Goal: Transaction & Acquisition: Purchase product/service

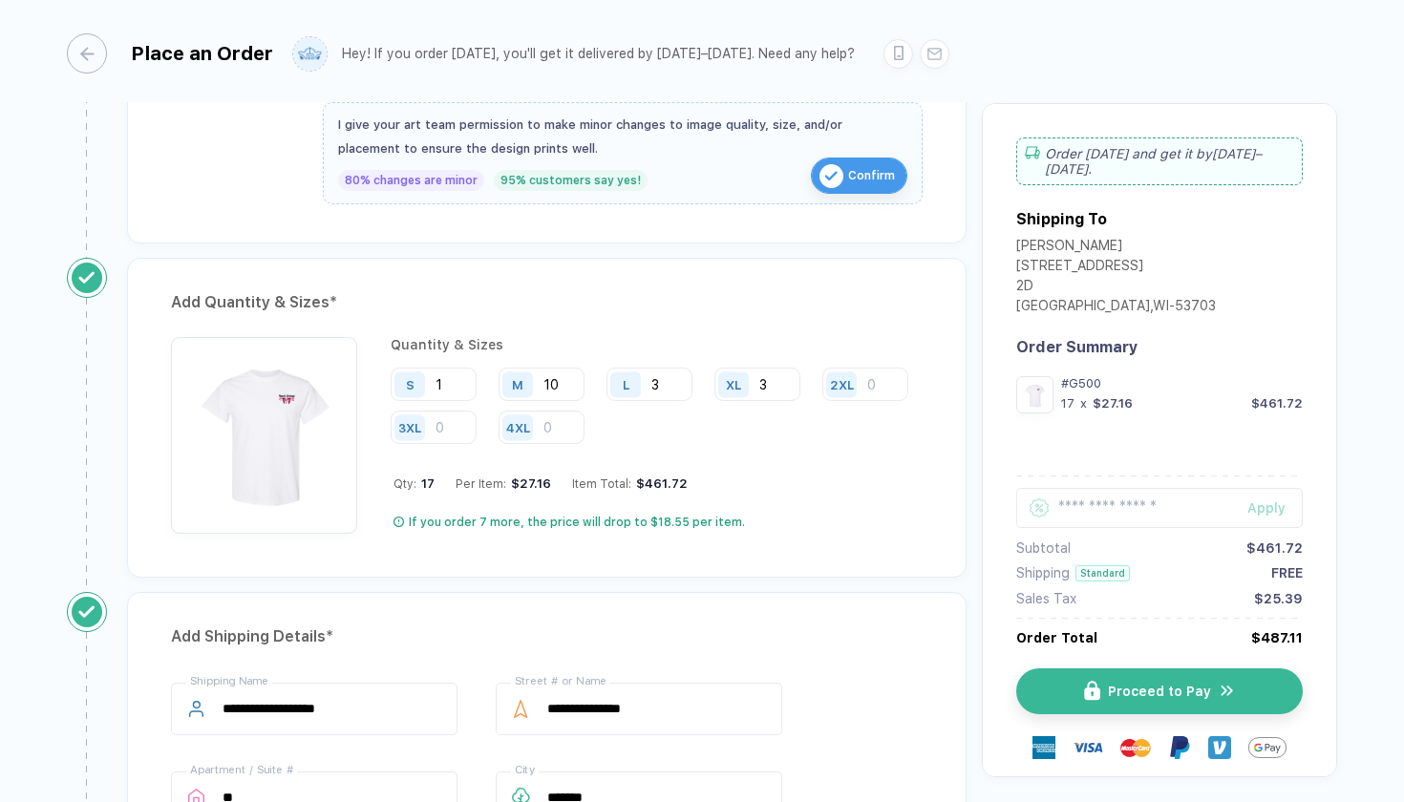
scroll to position [795, 0]
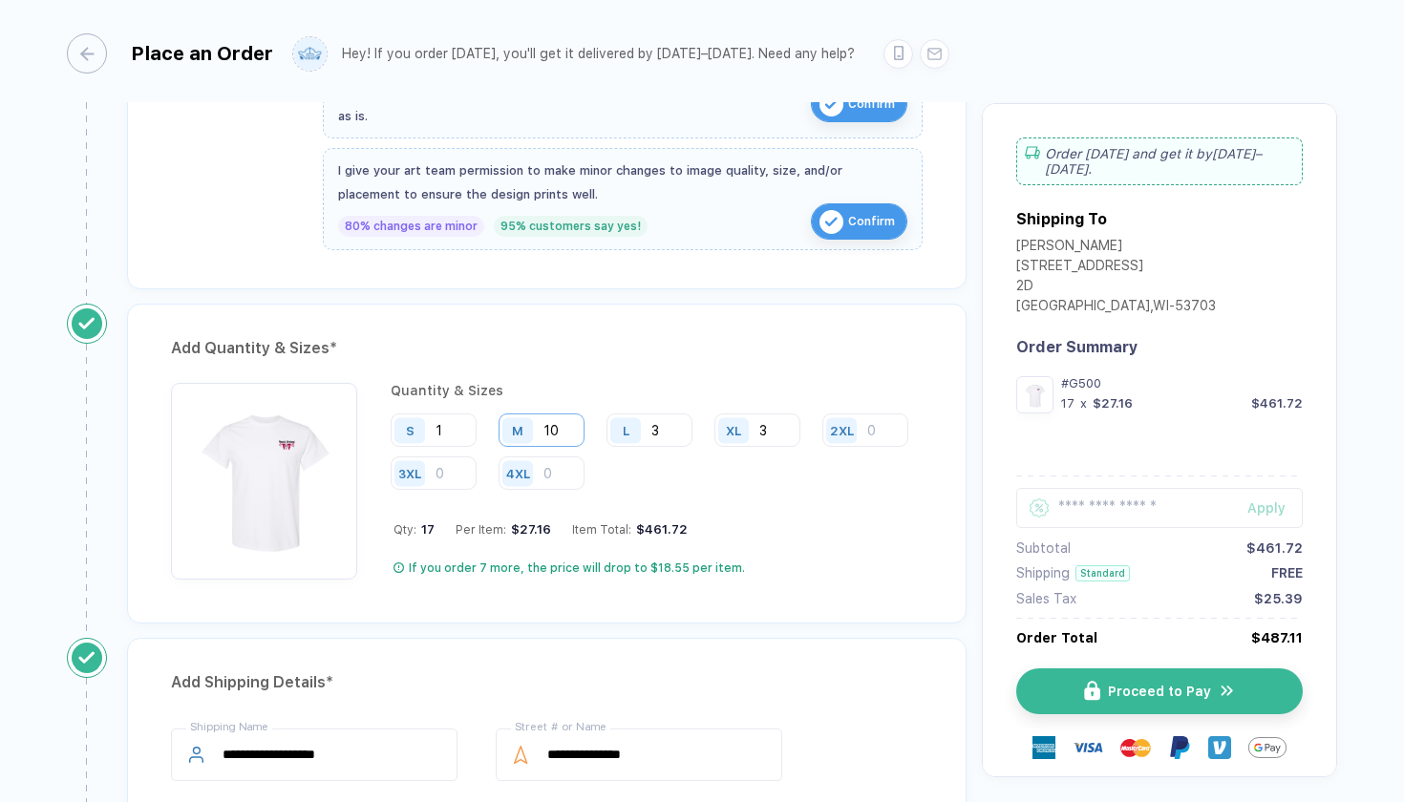
click at [545, 435] on input "10" at bounding box center [542, 430] width 86 height 33
click at [562, 430] on input "10" at bounding box center [542, 430] width 86 height 33
type input "11"
click at [592, 339] on div "Add Quantity & Sizes *" at bounding box center [547, 348] width 752 height 31
click at [667, 428] on input "3" at bounding box center [650, 430] width 86 height 33
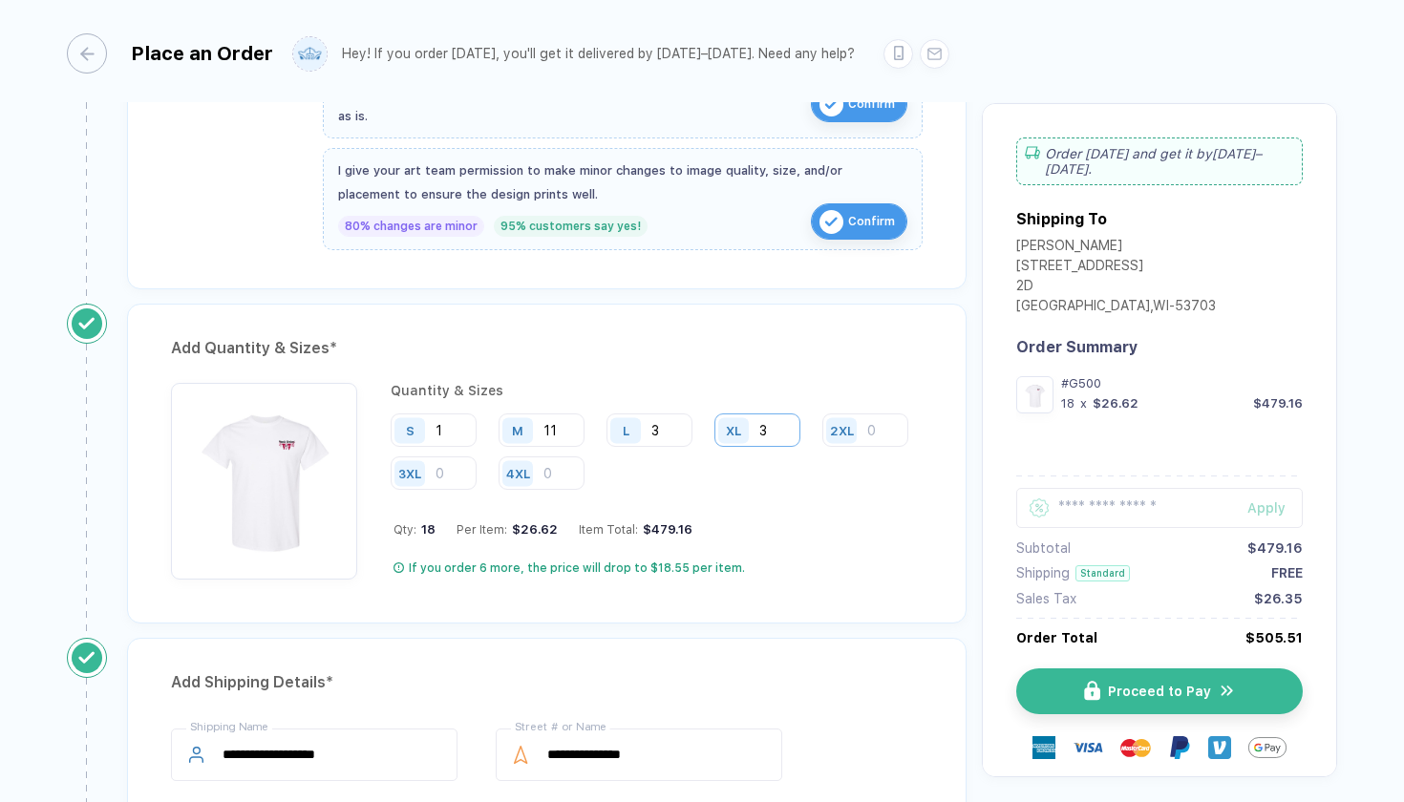
click at [783, 425] on input "3" at bounding box center [758, 430] width 86 height 33
type input "4"
click at [477, 466] on input "number" at bounding box center [434, 473] width 86 height 33
type input "1"
click at [674, 434] on input "3" at bounding box center [650, 430] width 86 height 33
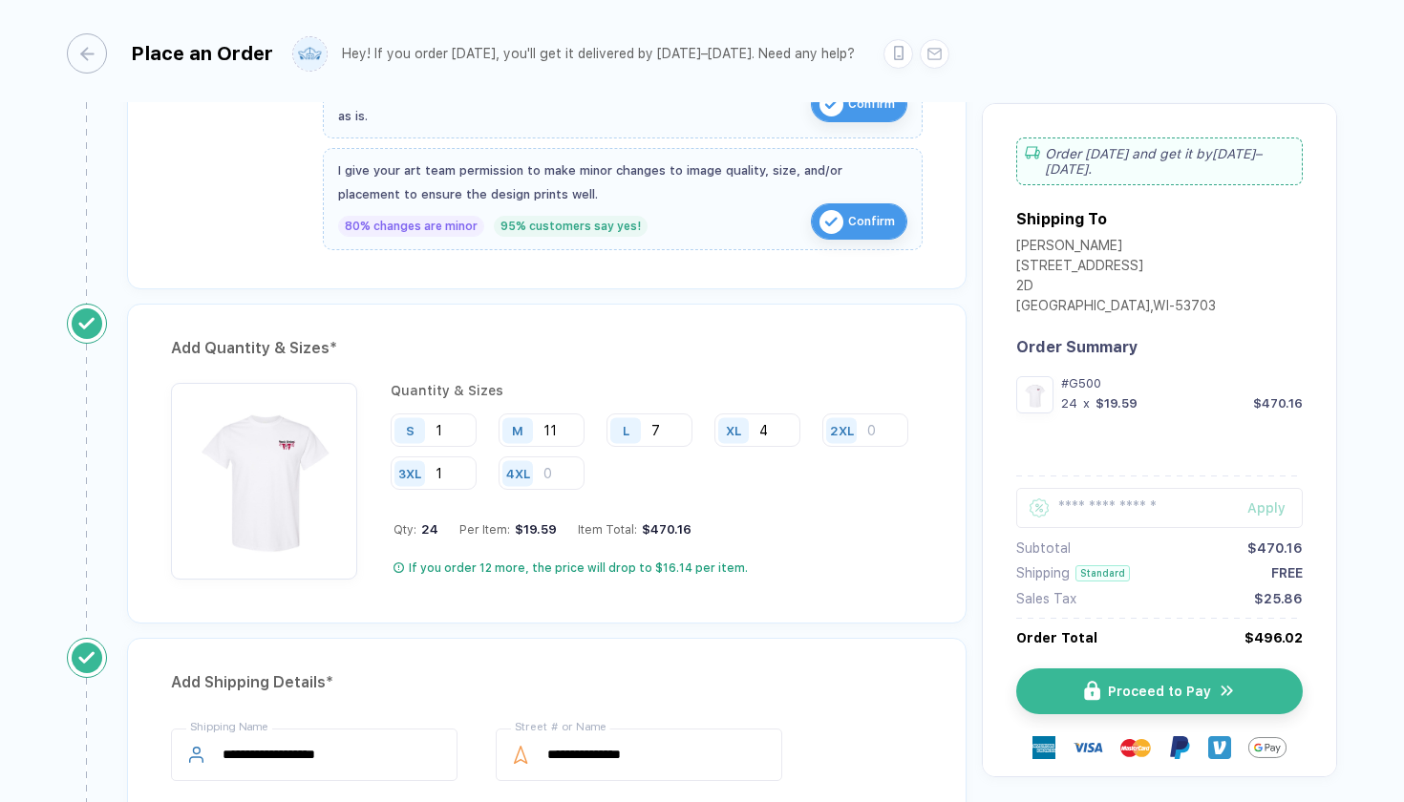
type input "7"
click at [552, 370] on div "Add Quantity & Sizes * Quantity & Sizes S 1 M 11 L 7 XL 4 2XL 3XL 1 4XL Qty: 24…" at bounding box center [547, 464] width 840 height 320
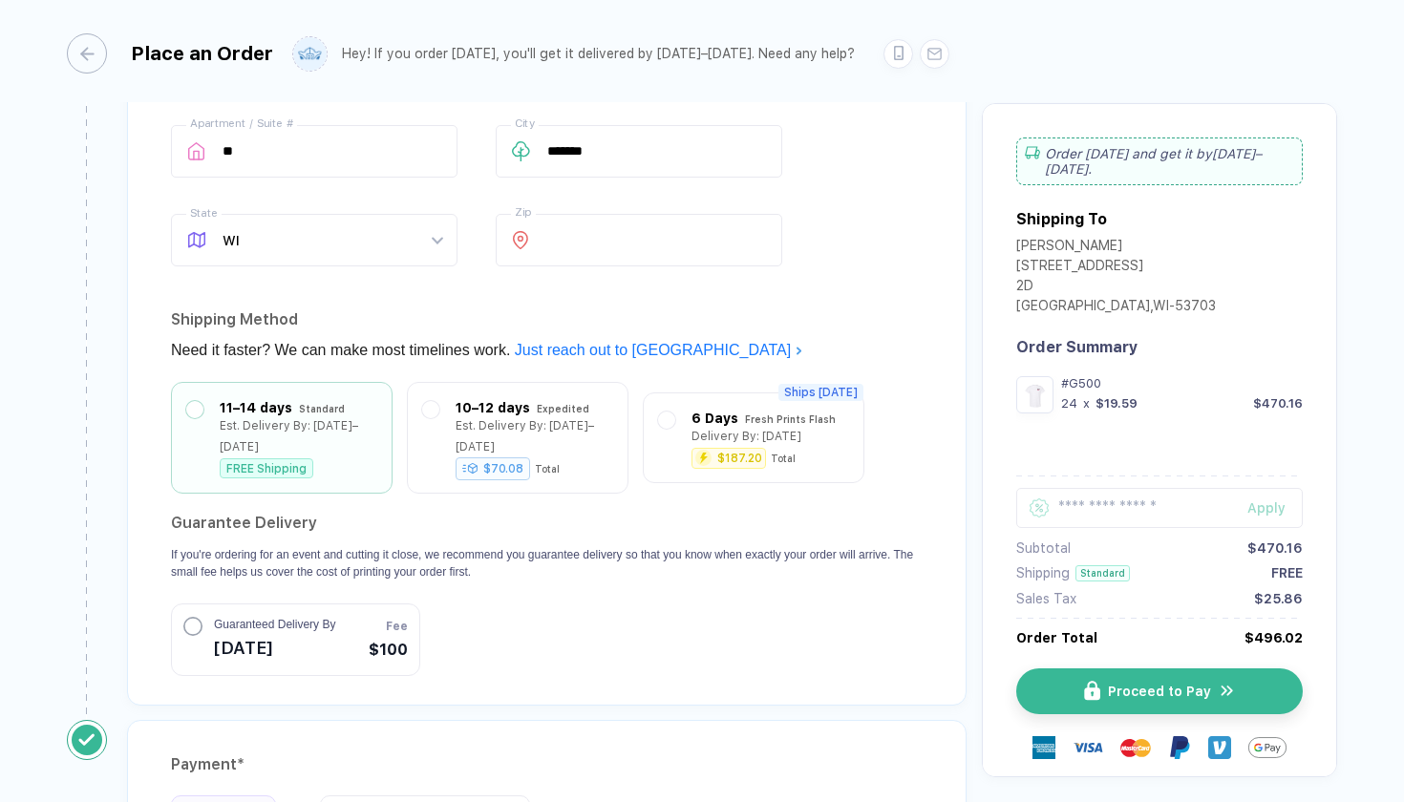
scroll to position [1488, 0]
click at [445, 412] on div "10–12 days Expedited Est. Delivery By: [DATE]–[DATE] $70.08 Total" at bounding box center [517, 432] width 191 height 81
click at [258, 419] on div "Est. Delivery By: [DATE]–[DATE]" at bounding box center [299, 431] width 158 height 42
click at [199, 620] on circle "button" at bounding box center [192, 623] width 17 height 17
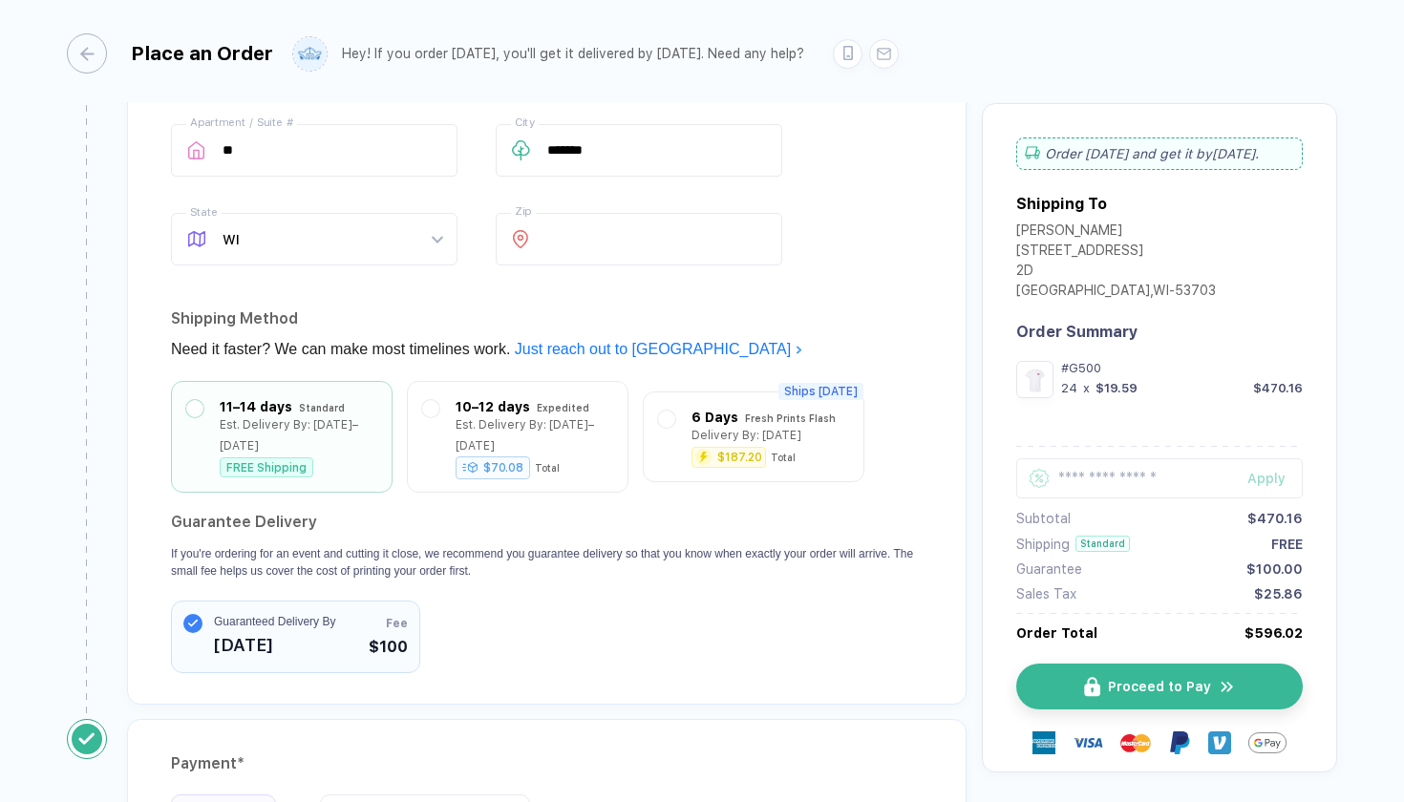
click at [193, 625] on circle "button" at bounding box center [192, 623] width 19 height 19
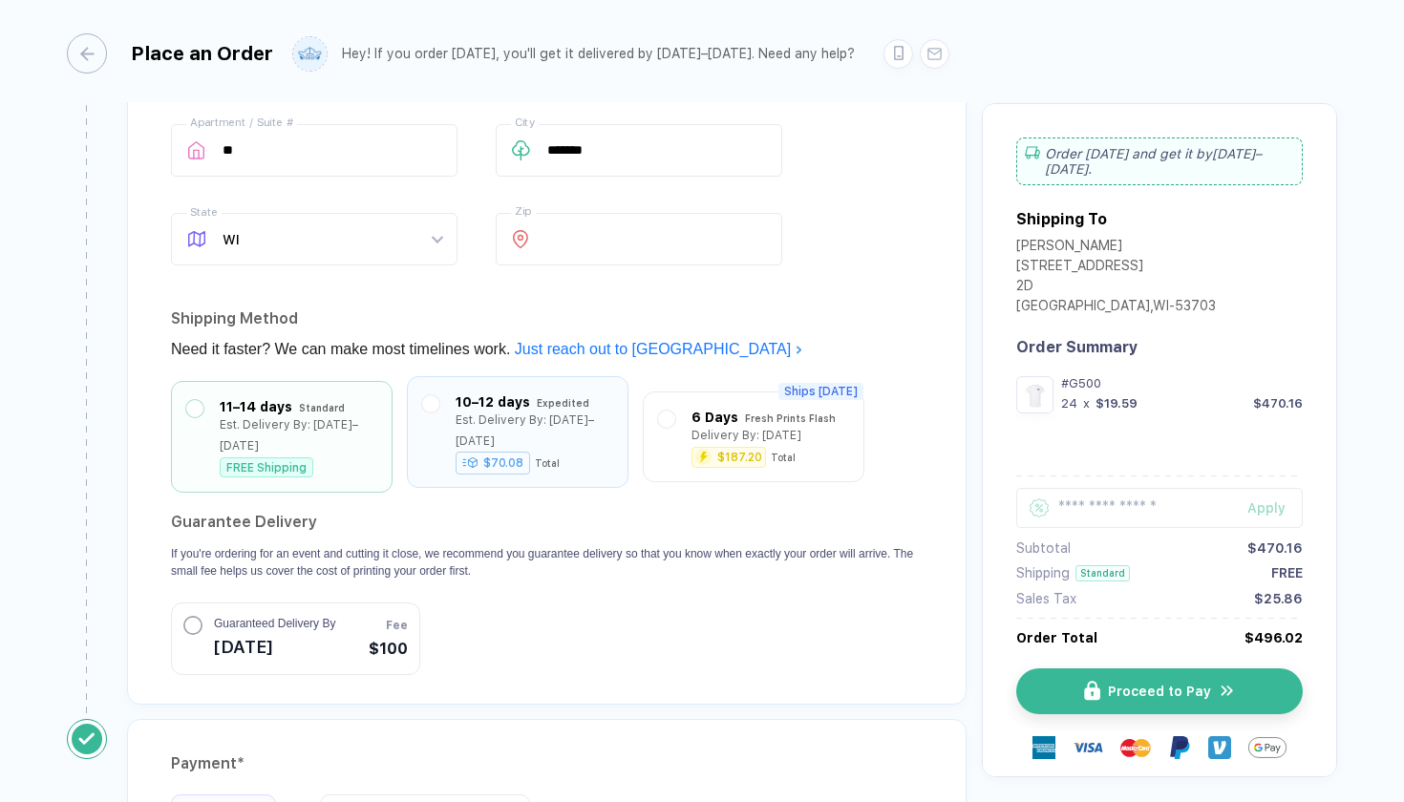
click at [514, 429] on div "Est. Delivery By: [DATE]–[DATE]" at bounding box center [535, 431] width 158 height 42
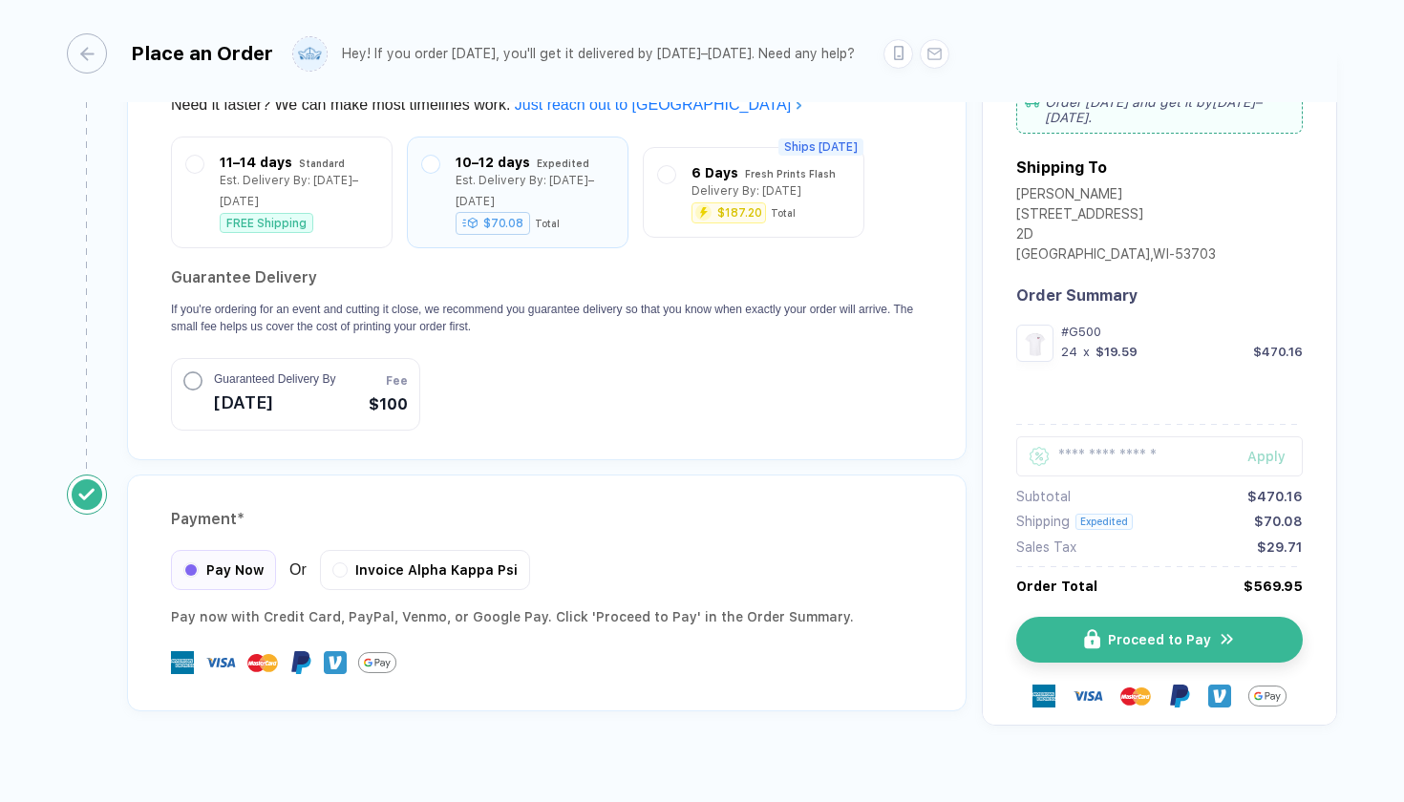
scroll to position [1739, 0]
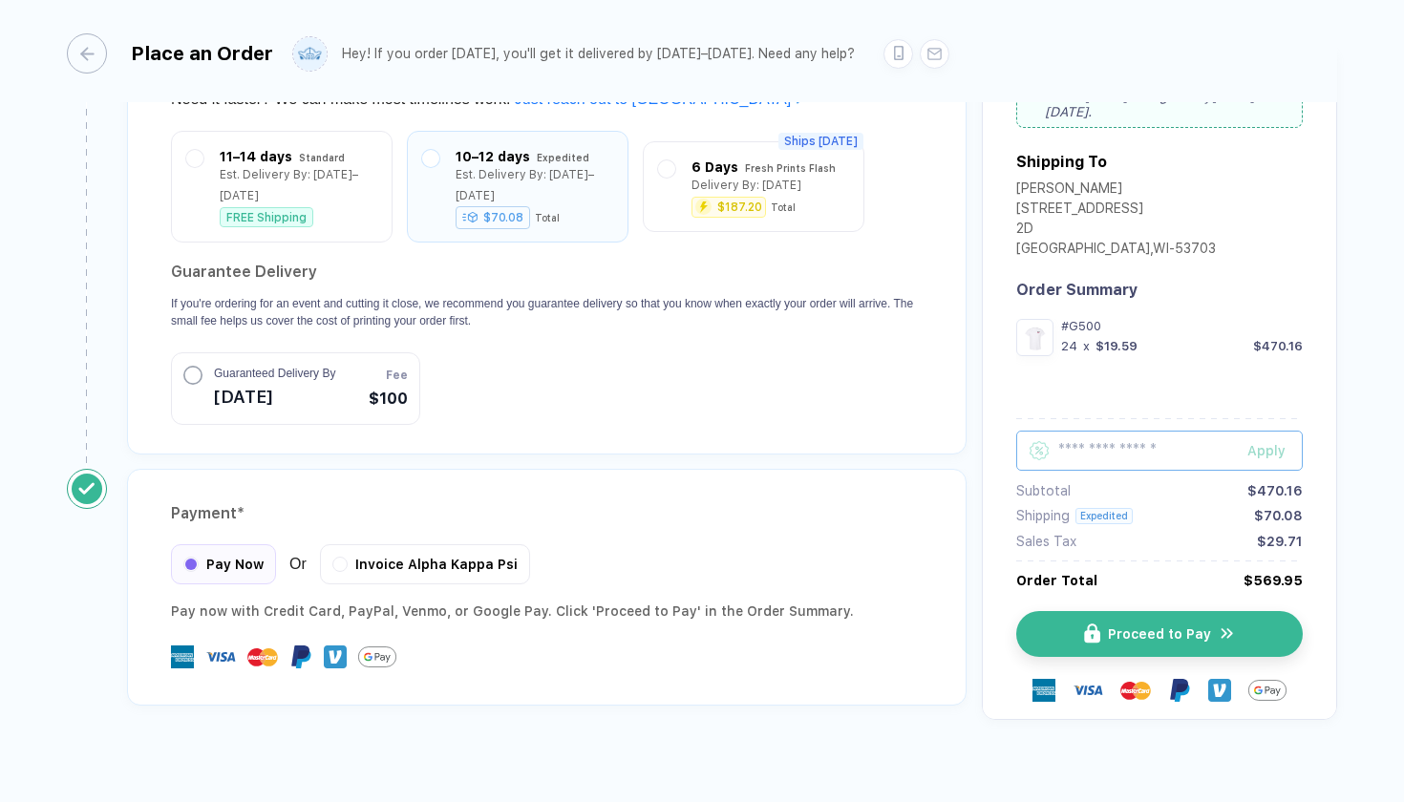
click at [1096, 458] on input "text" at bounding box center [1159, 451] width 287 height 40
paste input "*******"
click at [1265, 451] on div "Apply" at bounding box center [1275, 450] width 55 height 15
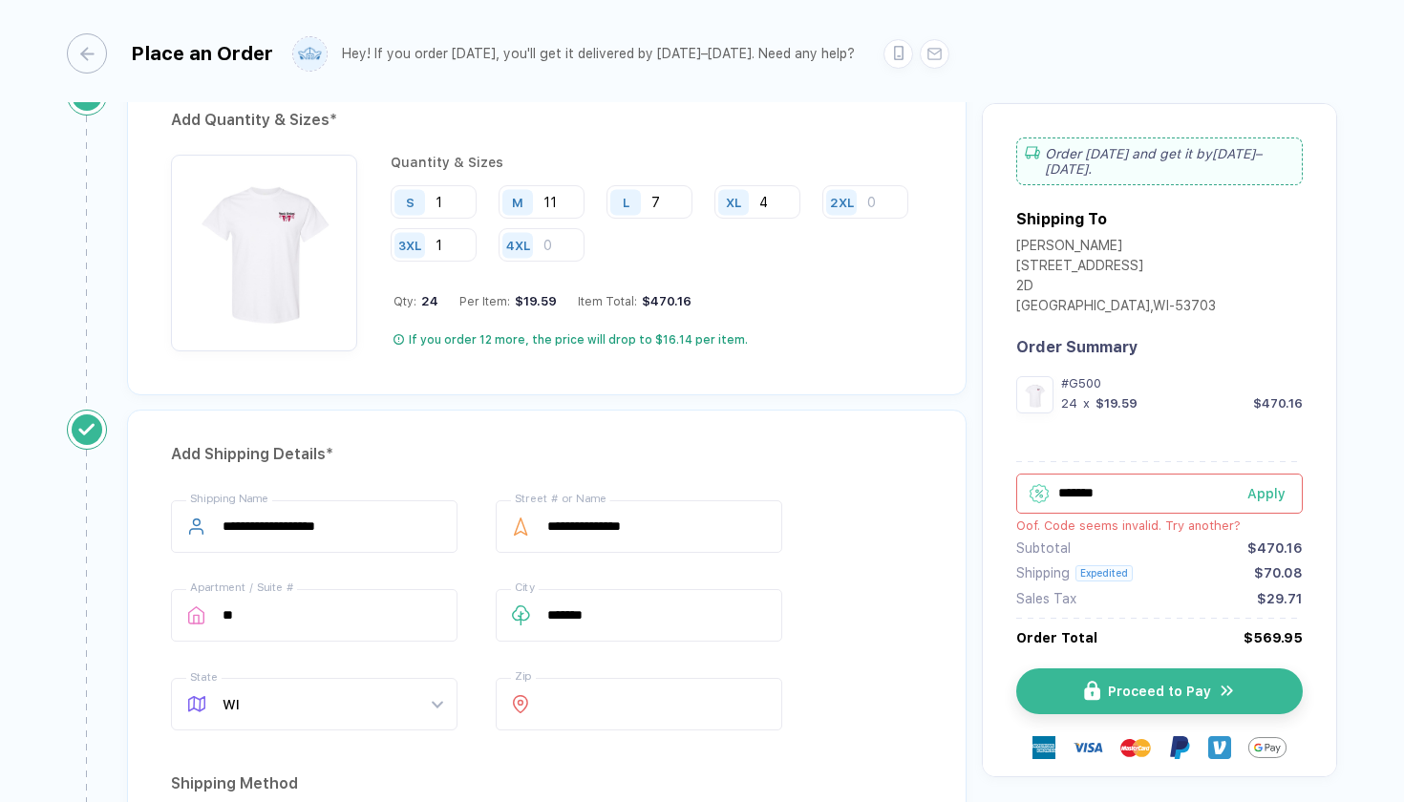
scroll to position [1608, 0]
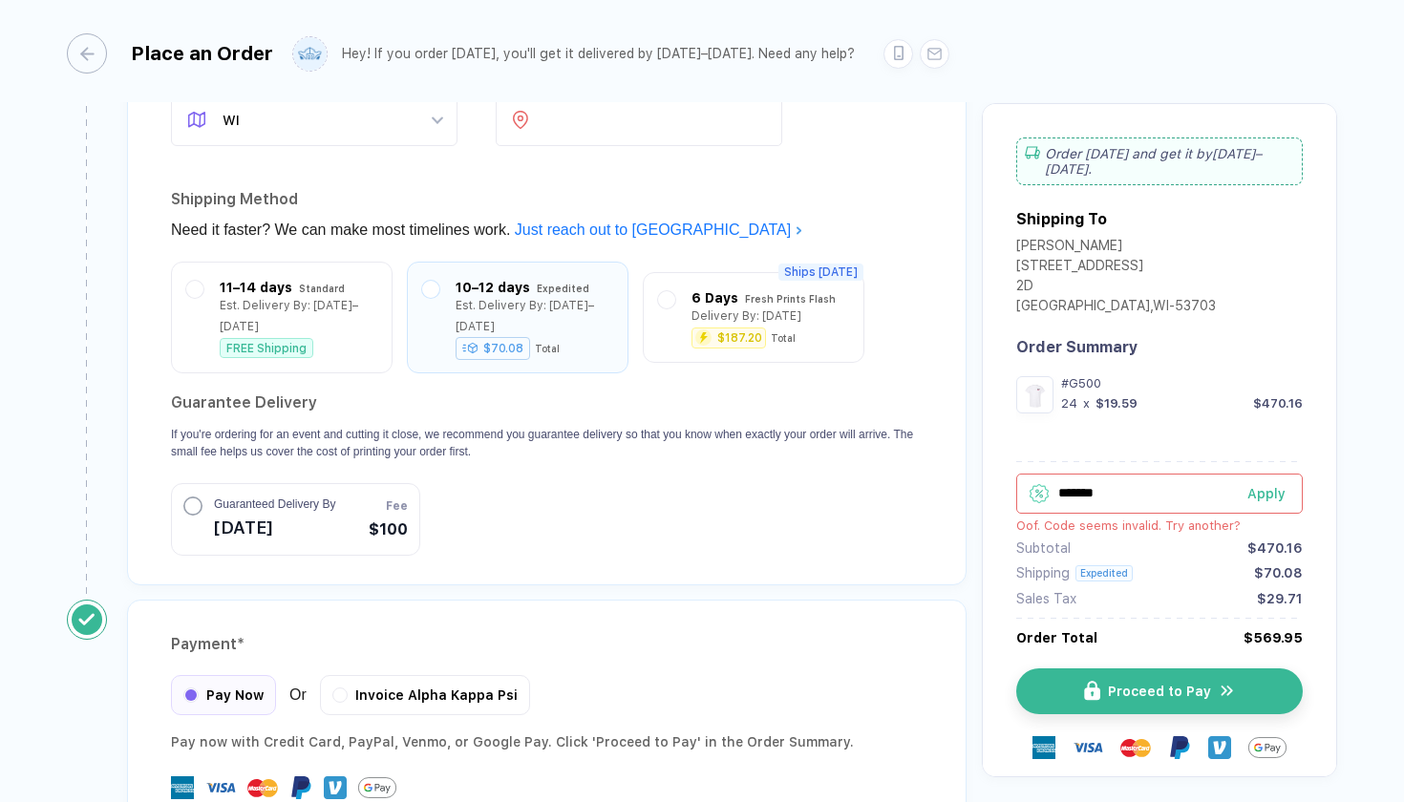
drag, startPoint x: 1132, startPoint y: 488, endPoint x: 1044, endPoint y: 487, distance: 87.9
click at [1043, 487] on div "******* Apply" at bounding box center [1159, 494] width 287 height 40
paste input "text"
click at [1273, 501] on div "Apply" at bounding box center [1275, 508] width 55 height 15
drag, startPoint x: 1118, startPoint y: 488, endPoint x: 984, endPoint y: 487, distance: 133.8
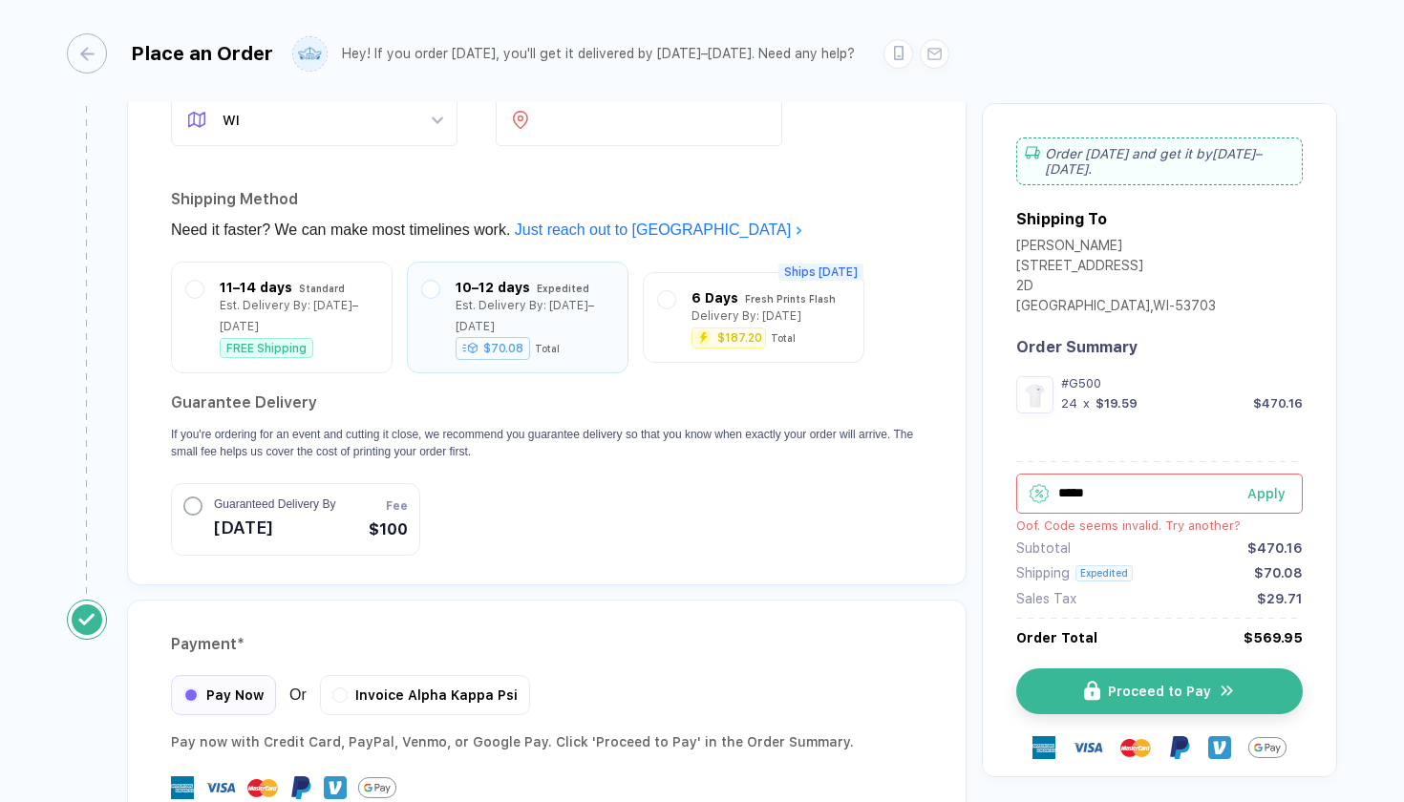
click at [984, 487] on div "Order [DATE] and get it by [DATE]–[DATE] . Shipping To [PERSON_NAME] [STREET_AD…" at bounding box center [1159, 440] width 355 height 674
type input "*****"
click at [1239, 498] on button "Apply" at bounding box center [1263, 508] width 79 height 40
drag, startPoint x: 1159, startPoint y: 490, endPoint x: 1031, endPoint y: 490, distance: 128.0
click at [1031, 490] on div "***** Apply" at bounding box center [1159, 494] width 287 height 40
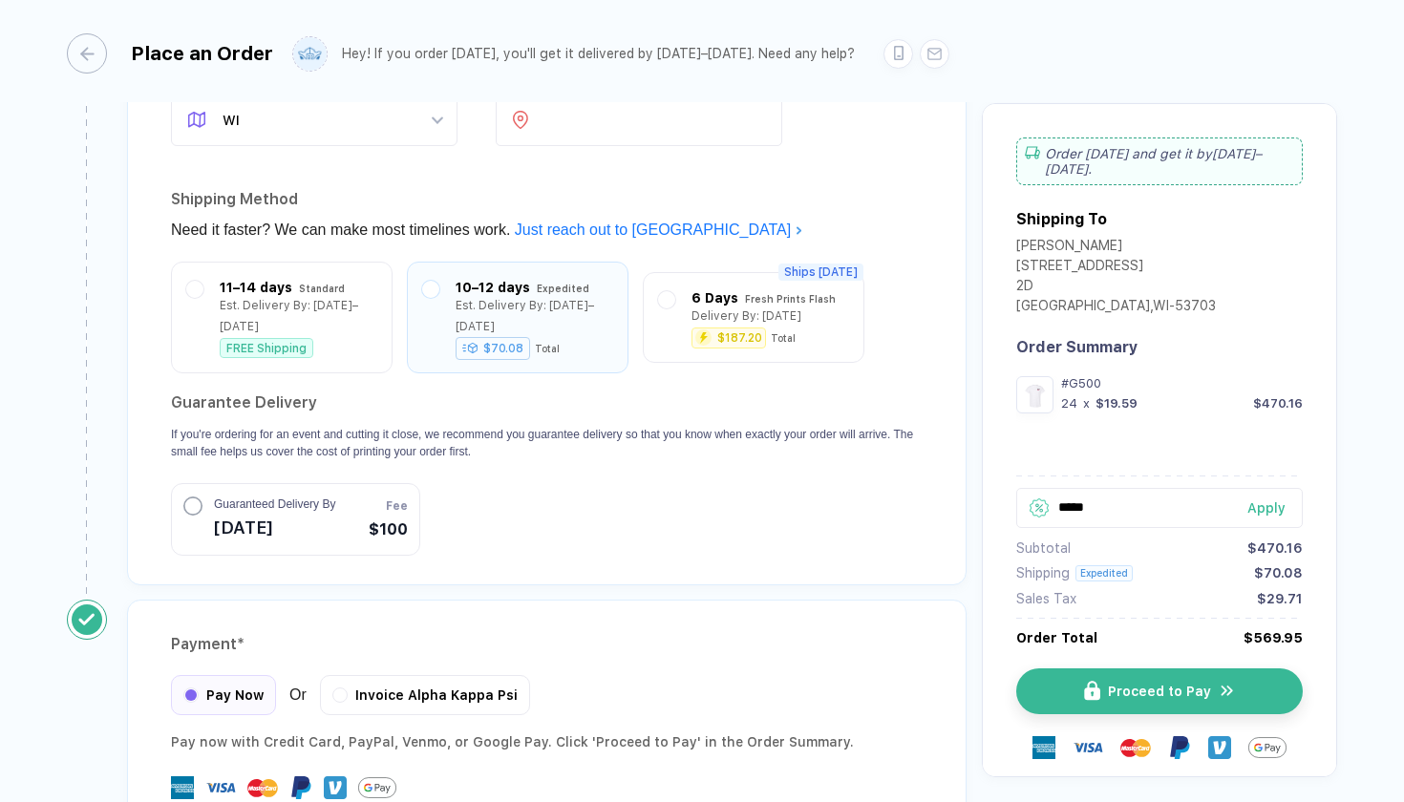
click at [1265, 493] on button "Apply" at bounding box center [1263, 508] width 79 height 40
drag, startPoint x: 1119, startPoint y: 487, endPoint x: 905, endPoint y: 449, distance: 217.4
click at [1273, 501] on div "Apply" at bounding box center [1275, 508] width 55 height 15
click at [1129, 490] on input "*******" at bounding box center [1159, 494] width 287 height 40
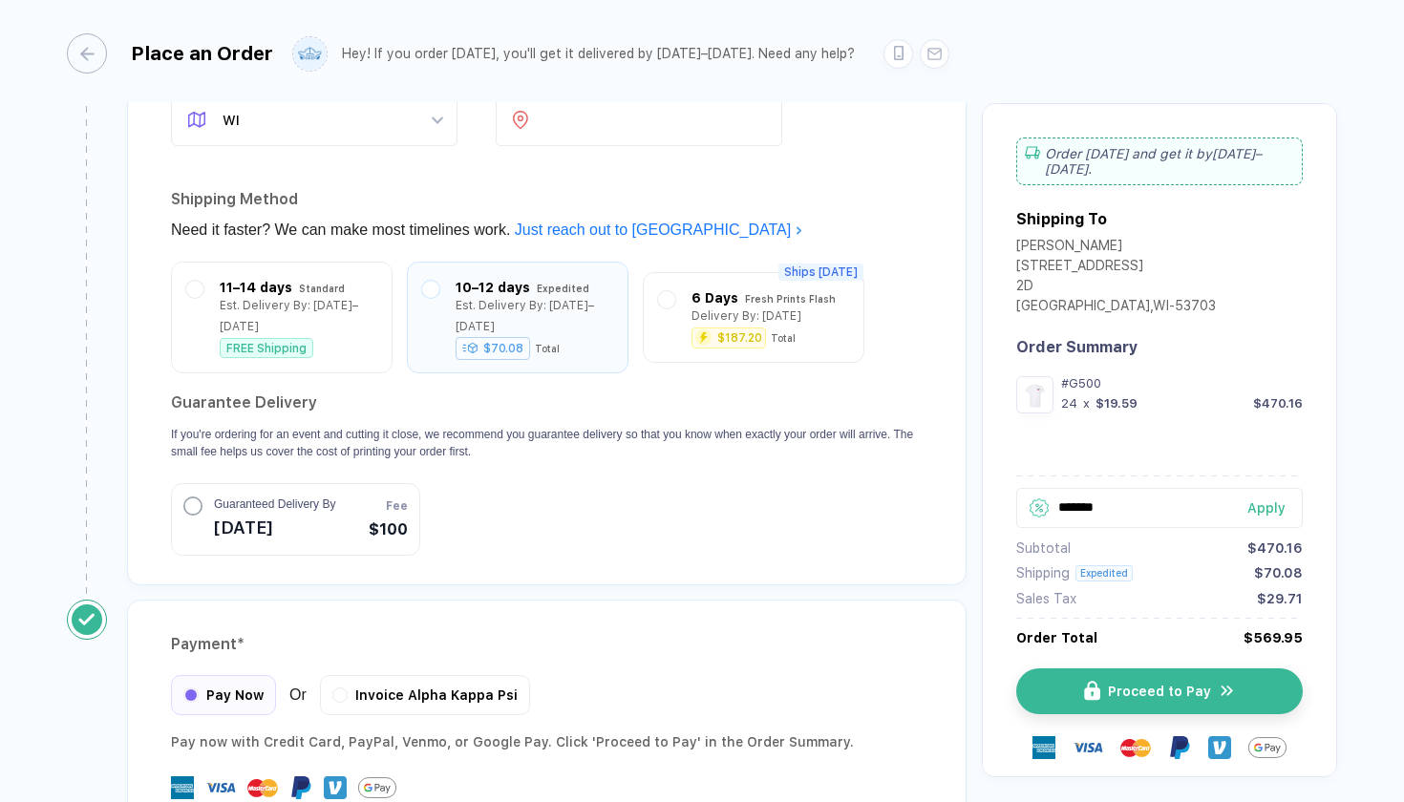
click at [1270, 501] on div "Apply" at bounding box center [1275, 508] width 55 height 15
drag, startPoint x: 1147, startPoint y: 500, endPoint x: 1014, endPoint y: 497, distance: 133.8
click at [1016, 497] on div "******* Apply" at bounding box center [1159, 494] width 287 height 40
drag, startPoint x: 1156, startPoint y: 483, endPoint x: 1052, endPoint y: 483, distance: 104.1
click at [1052, 483] on div "******* Apply" at bounding box center [1159, 494] width 287 height 40
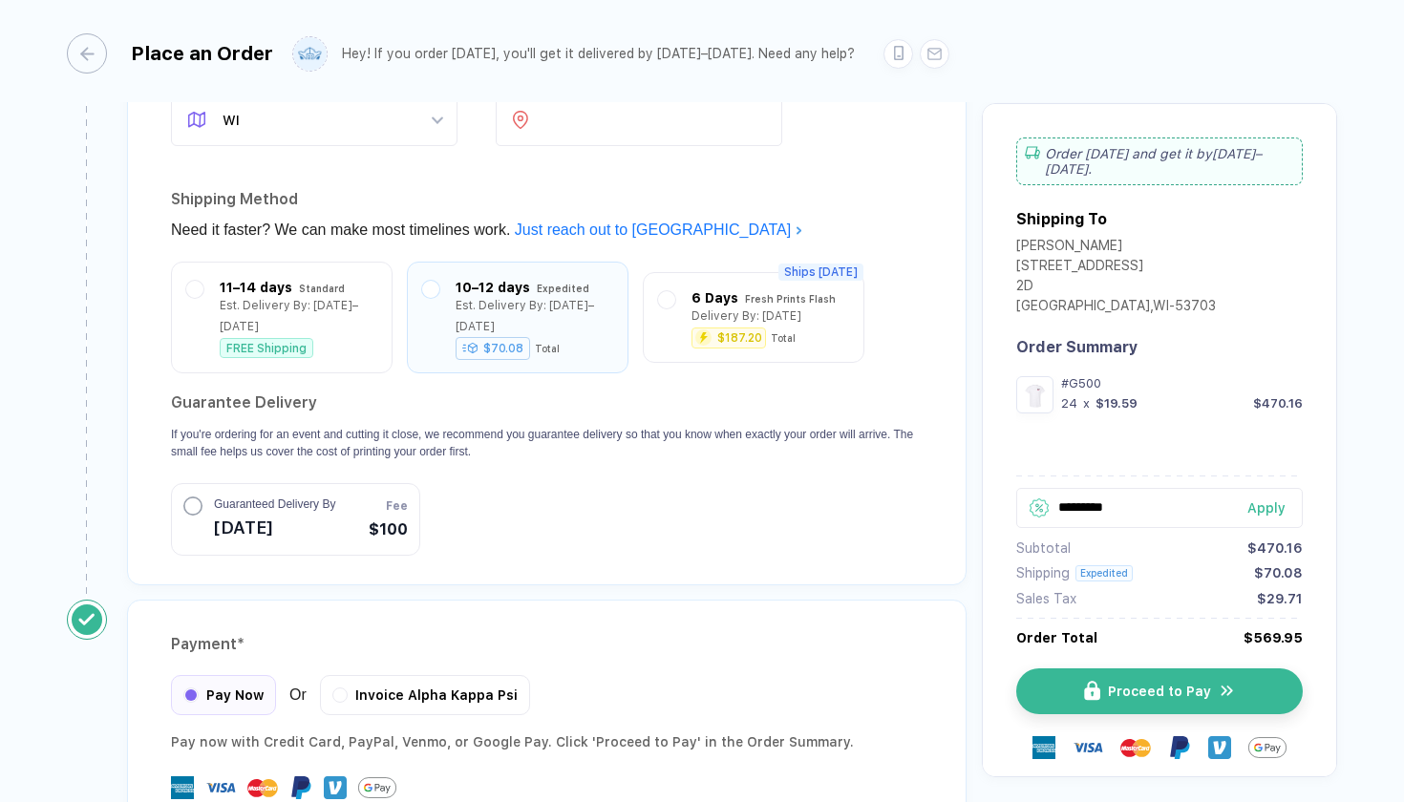
click at [1267, 501] on div "Apply" at bounding box center [1275, 508] width 55 height 15
drag, startPoint x: 1163, startPoint y: 490, endPoint x: 997, endPoint y: 489, distance: 165.3
click at [997, 489] on div "Order [DATE] and get it by [DATE]–[DATE] . Shipping To [PERSON_NAME] [STREET_AD…" at bounding box center [1159, 440] width 355 height 674
type input "*****"
click at [1260, 495] on button "Apply" at bounding box center [1263, 508] width 79 height 40
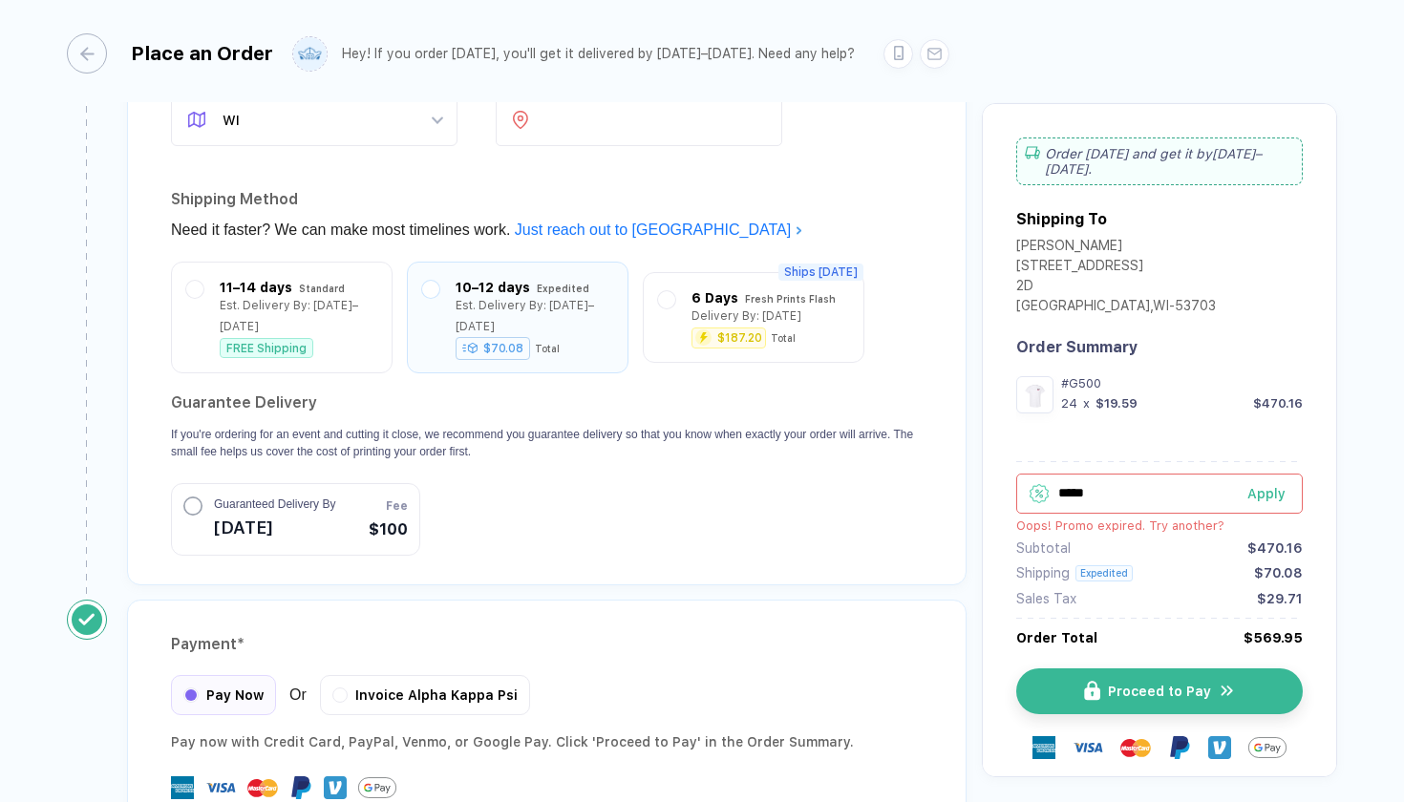
drag, startPoint x: 1173, startPoint y: 495, endPoint x: 933, endPoint y: 495, distance: 239.8
click at [1353, 561] on div "**********" at bounding box center [702, 402] width 1404 height 805
click at [1200, 686] on span "Proceed to Pay" at bounding box center [1171, 691] width 103 height 15
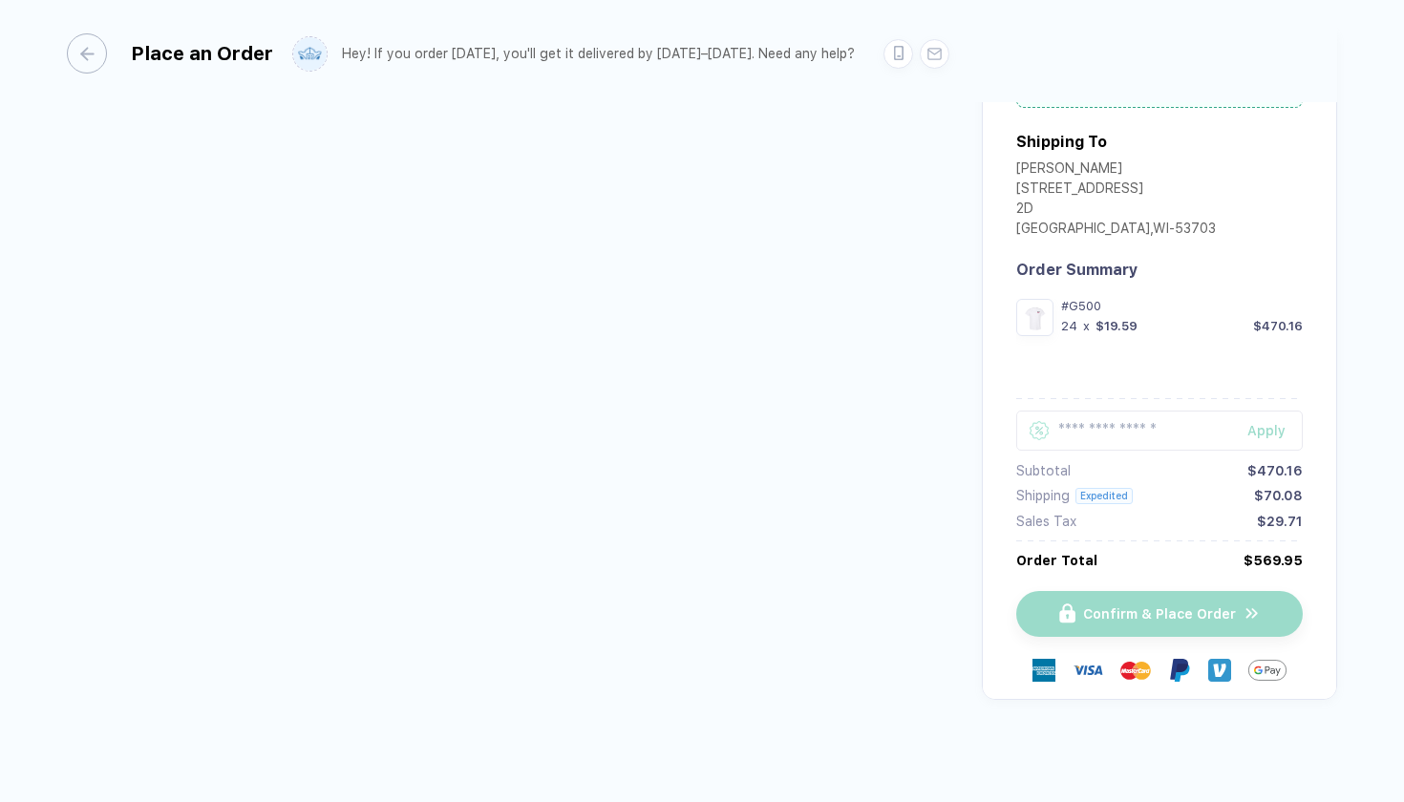
scroll to position [80, 0]
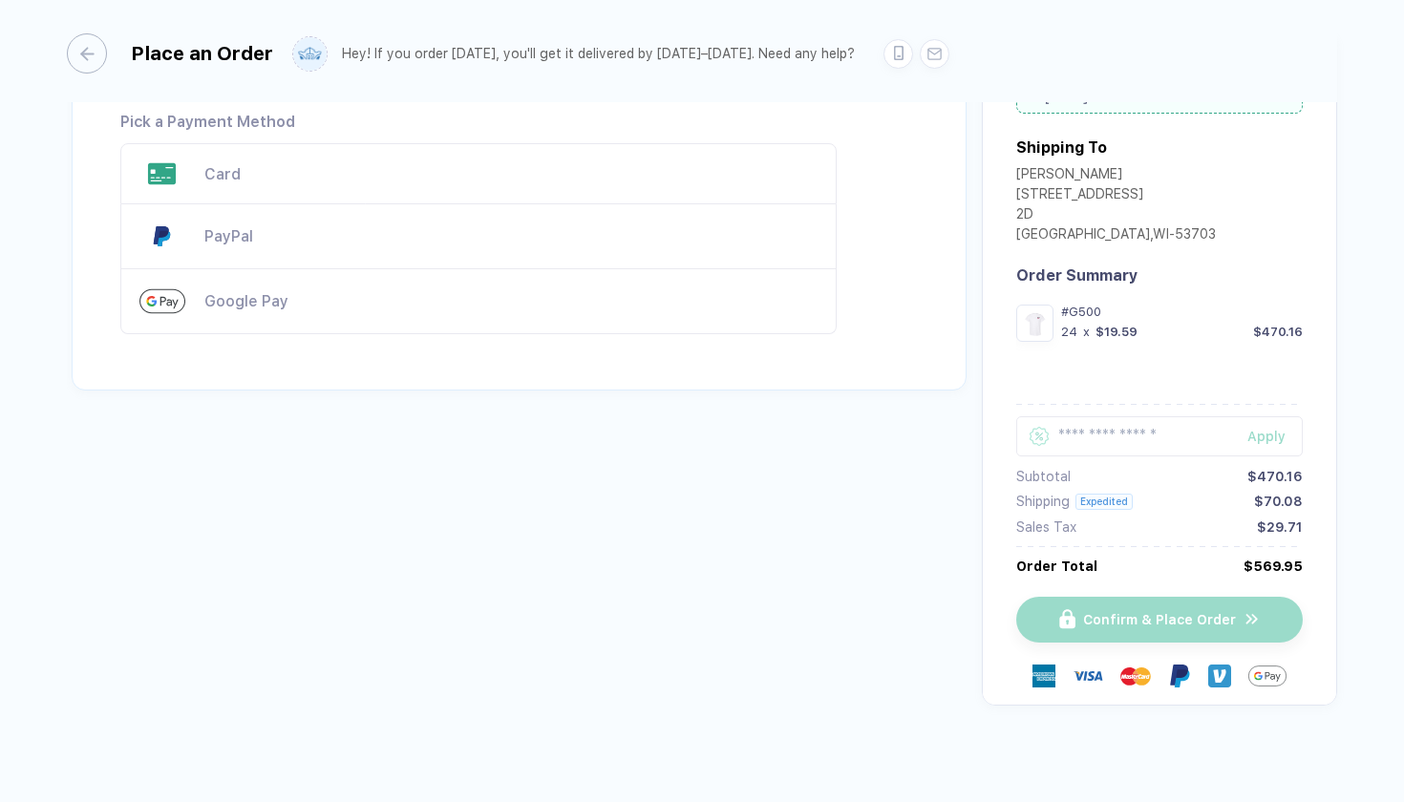
click at [284, 180] on div "Card" at bounding box center [510, 174] width 613 height 18
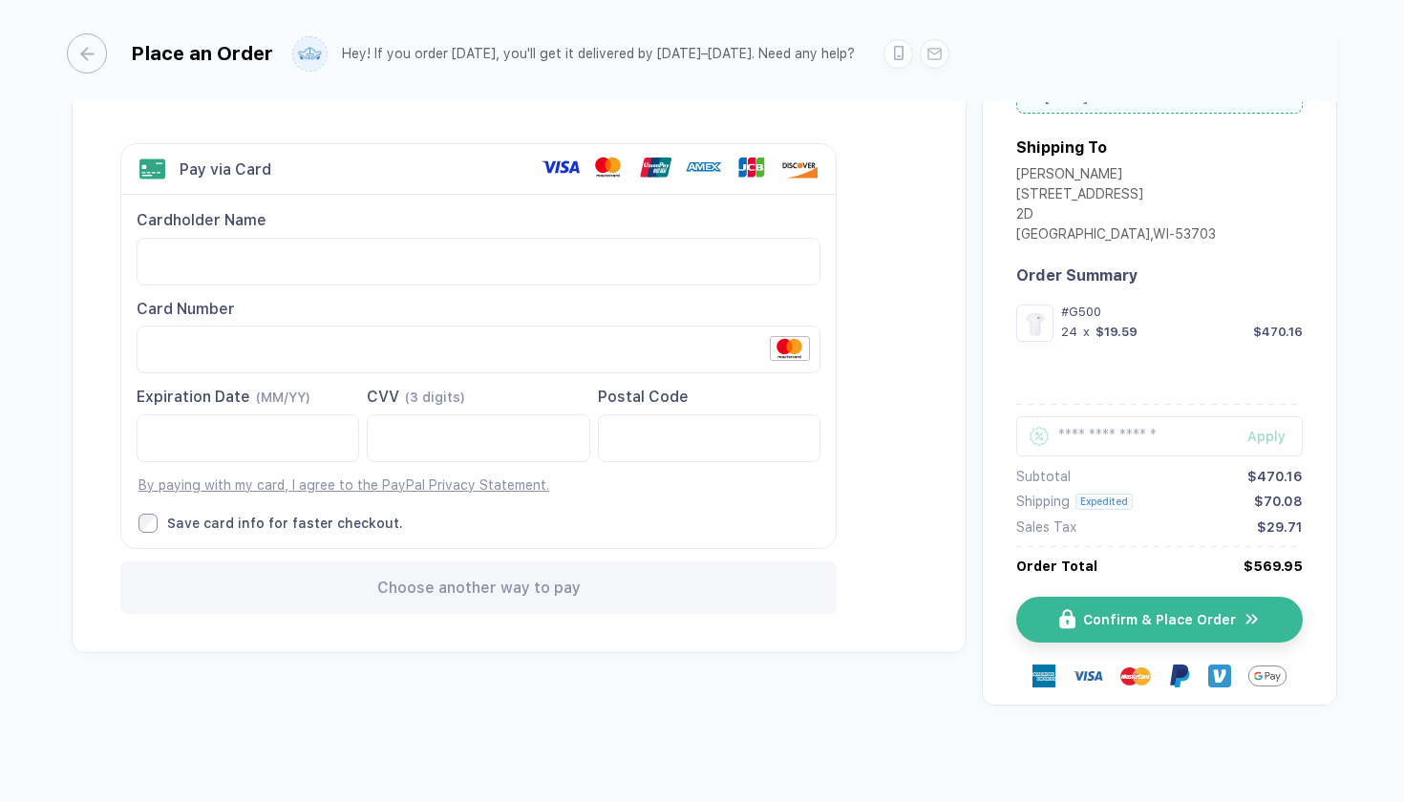
click at [448, 710] on div "Back to Order Setup Visa MasterCard Union Pay American Express JCB Discover Din…" at bounding box center [702, 384] width 1271 height 705
click at [1076, 610] on img "button" at bounding box center [1079, 620] width 16 height 20
